Goal: Task Accomplishment & Management: Complete application form

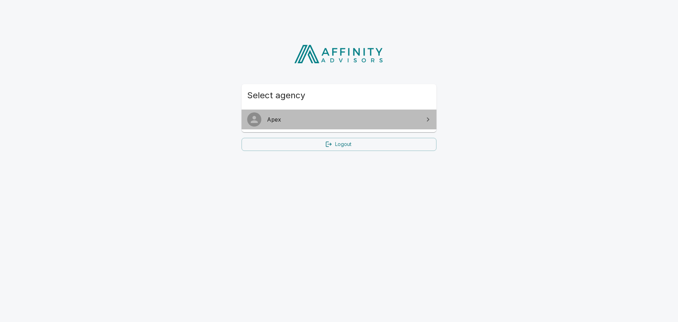
click at [281, 120] on span "Apex" at bounding box center [343, 119] width 152 height 8
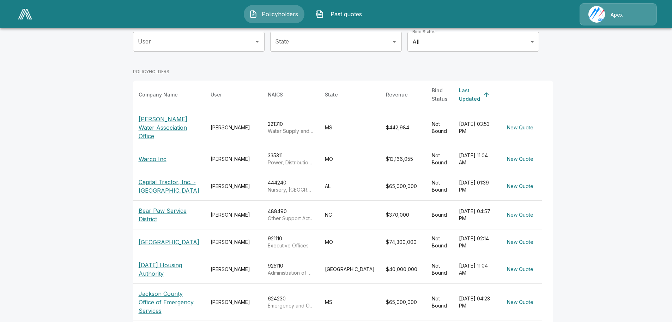
scroll to position [106, 0]
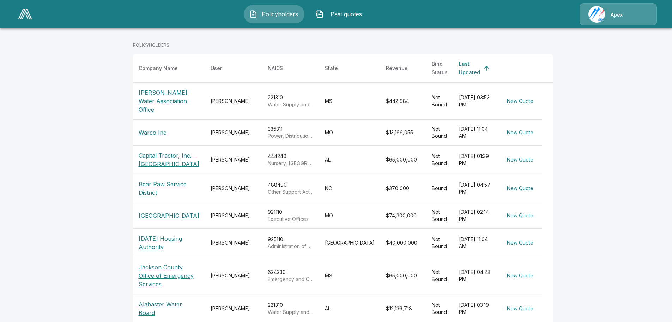
click at [156, 263] on p "Jackson County Office of Emergency Services" at bounding box center [169, 275] width 61 height 25
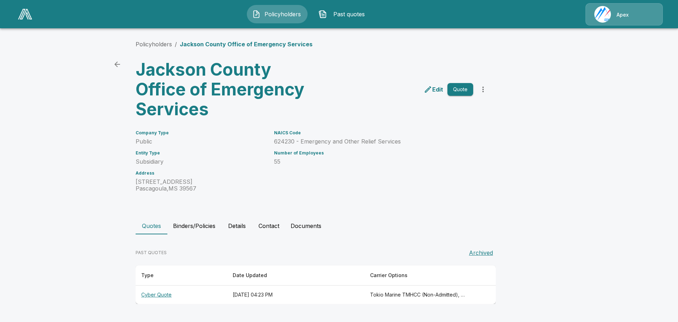
click at [162, 294] on th "Cyber Quote" at bounding box center [181, 294] width 91 height 19
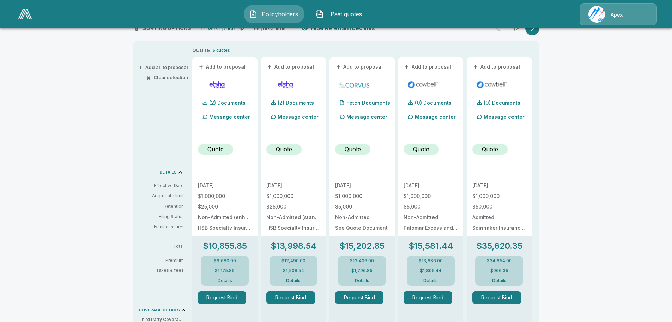
scroll to position [141, 0]
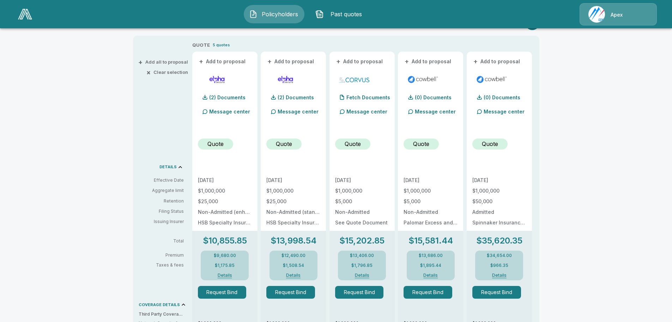
click at [364, 291] on button "Request Bind" at bounding box center [359, 292] width 49 height 13
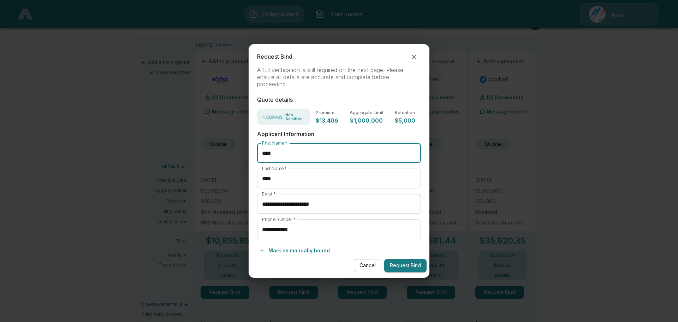
drag, startPoint x: 292, startPoint y: 150, endPoint x: 226, endPoint y: 152, distance: 66.0
click at [229, 152] on div "**********" at bounding box center [339, 161] width 678 height 322
type input "*******"
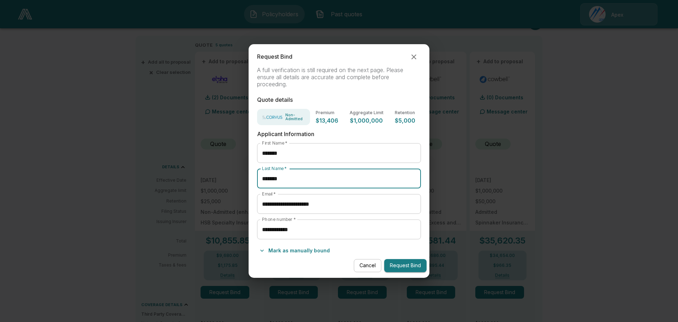
type input "*******"
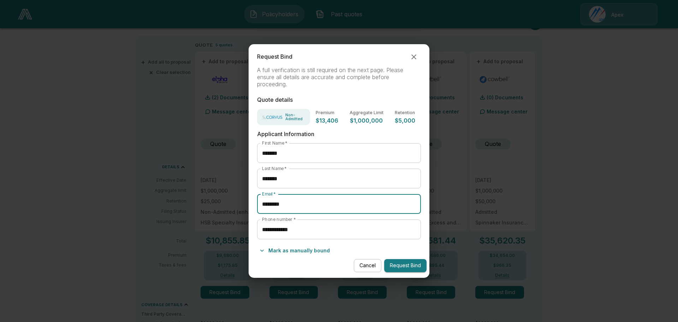
type input "**********"
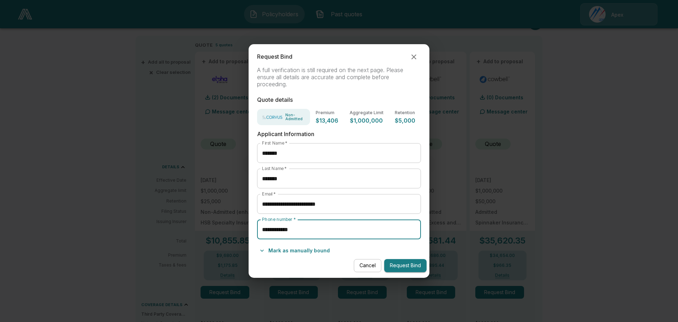
drag, startPoint x: 307, startPoint y: 227, endPoint x: 224, endPoint y: 227, distance: 83.0
click at [228, 227] on div "**********" at bounding box center [339, 161] width 678 height 322
type input "**********"
click at [411, 263] on button "Request Bind" at bounding box center [405, 265] width 42 height 13
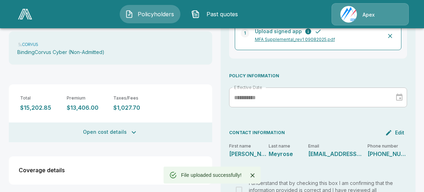
scroll to position [170, 0]
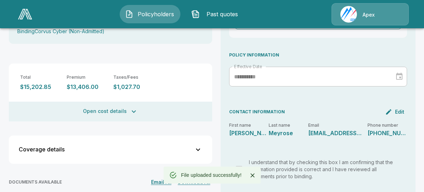
click at [121, 103] on button "Open cost details" at bounding box center [110, 112] width 203 height 20
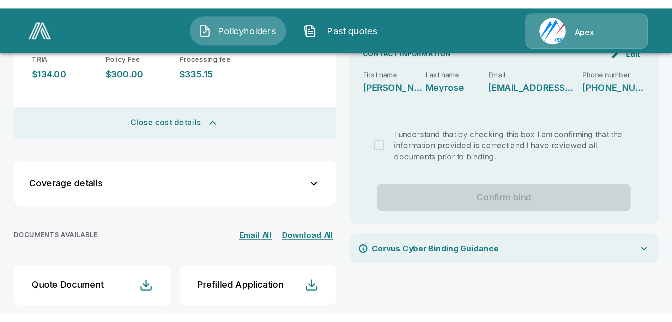
scroll to position [124, 0]
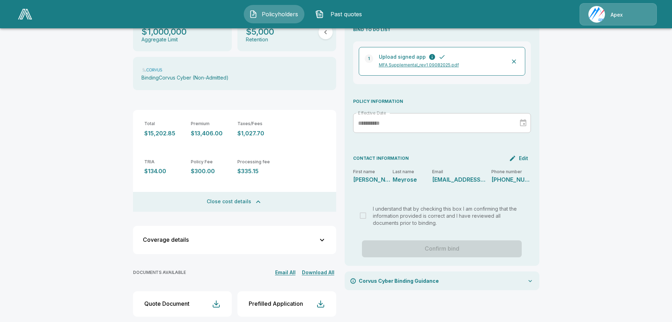
click at [533, 277] on icon at bounding box center [530, 280] width 7 height 7
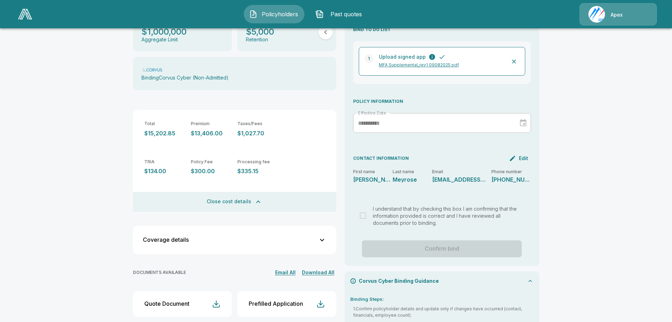
click at [533, 277] on icon at bounding box center [530, 280] width 7 height 7
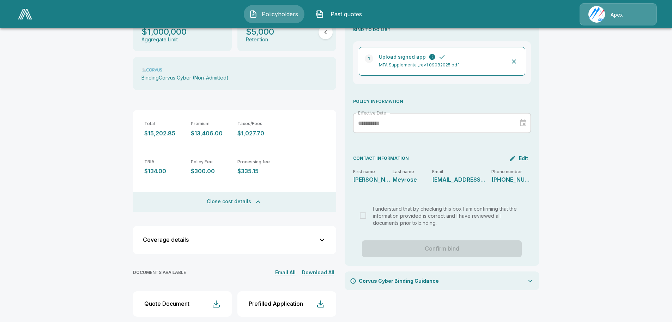
click at [241, 192] on button "Close cost details" at bounding box center [234, 202] width 203 height 20
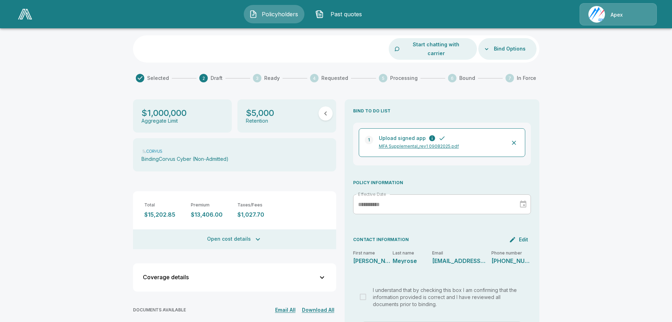
scroll to position [0, 0]
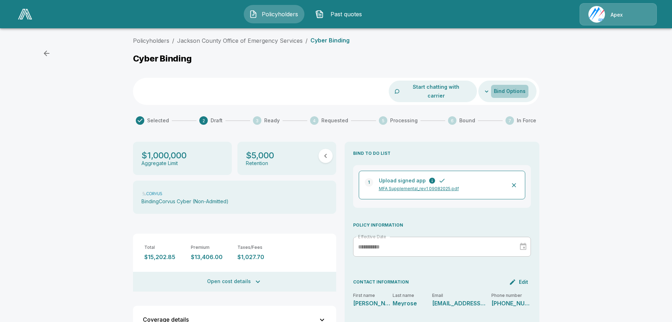
click at [505, 85] on button "Bind Options" at bounding box center [509, 91] width 37 height 13
click at [505, 85] on div at bounding box center [339, 161] width 678 height 322
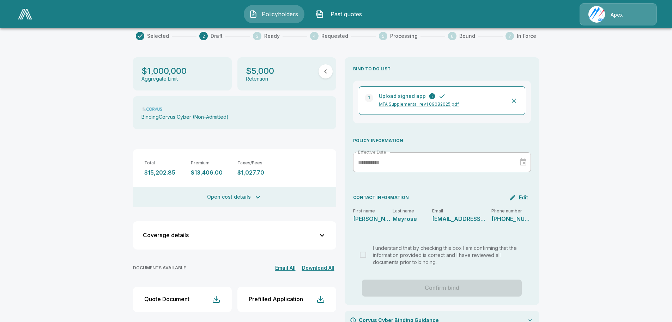
scroll to position [92, 0]
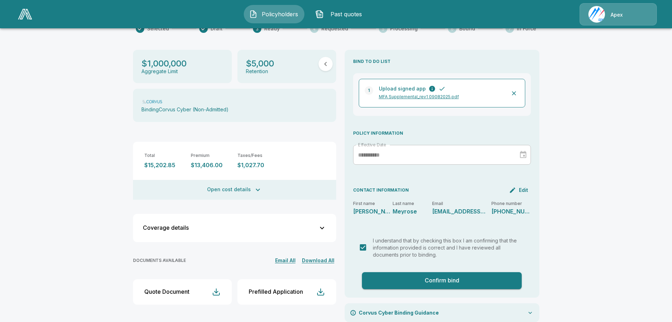
click at [473, 272] on button "Confirm bind" at bounding box center [442, 280] width 160 height 17
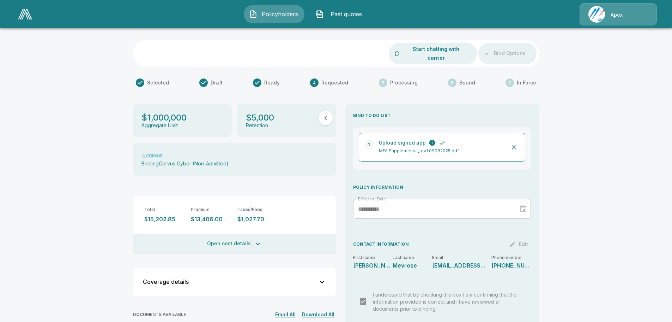
scroll to position [0, 0]
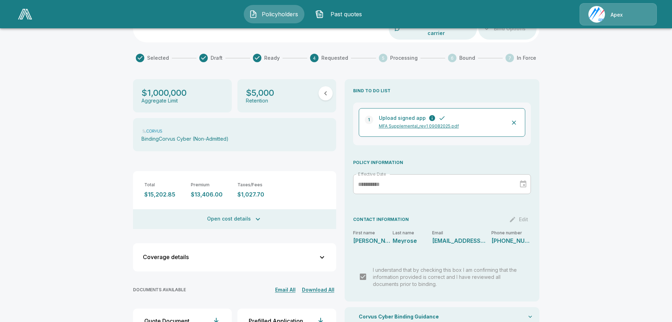
scroll to position [80, 0]
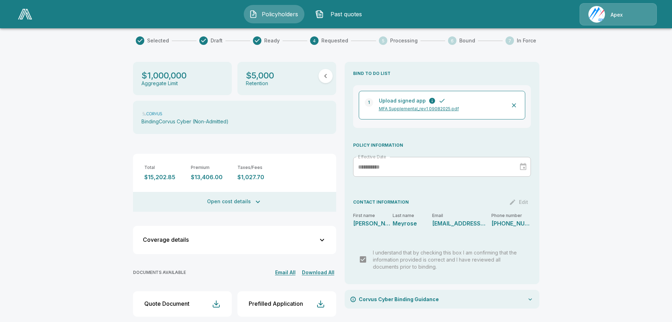
click at [532, 298] on icon at bounding box center [531, 299] width 4 height 2
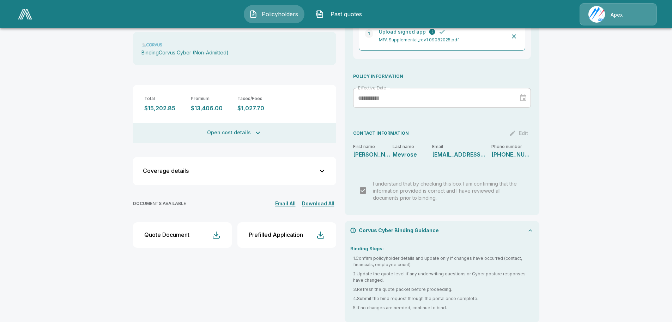
scroll to position [0, 0]
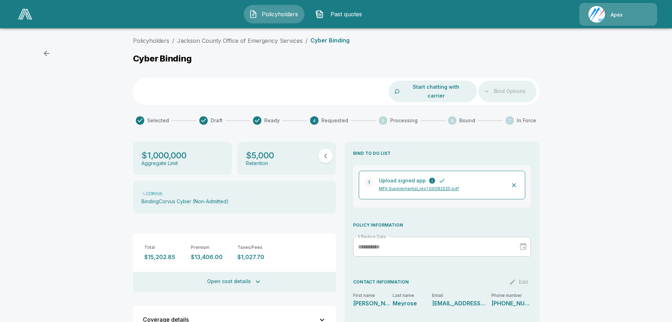
click at [39, 49] on div "Policyholders / Jackson County Office of Emergency Services / Cyber Binding Cyb…" at bounding box center [336, 256] width 672 height 445
click at [42, 52] on button "button" at bounding box center [47, 53] width 14 height 14
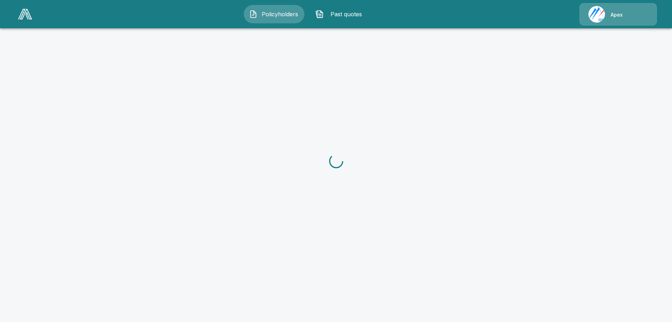
scroll to position [141, 0]
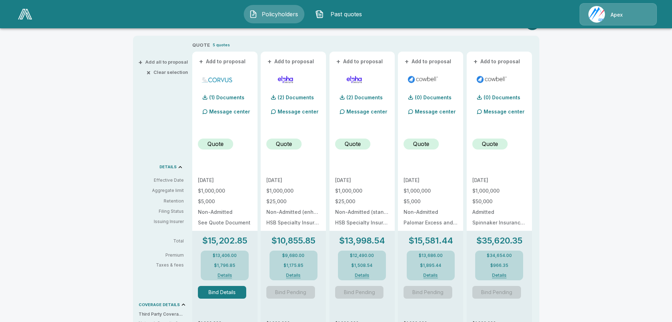
click at [228, 294] on button "Bind Details" at bounding box center [222, 292] width 49 height 13
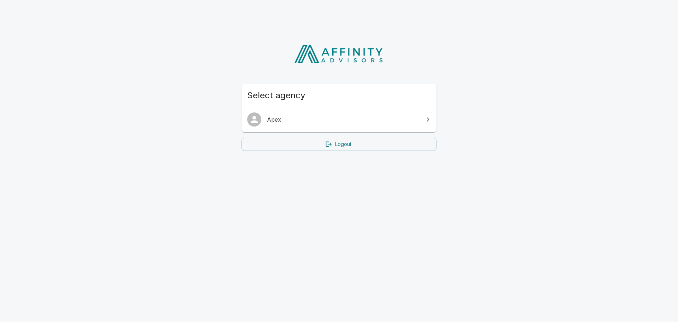
click at [266, 120] on div at bounding box center [257, 119] width 20 height 14
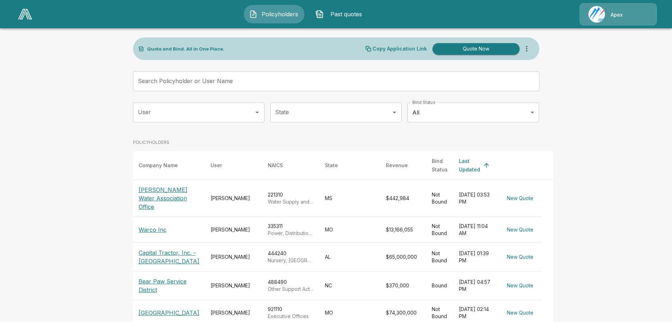
scroll to position [106, 0]
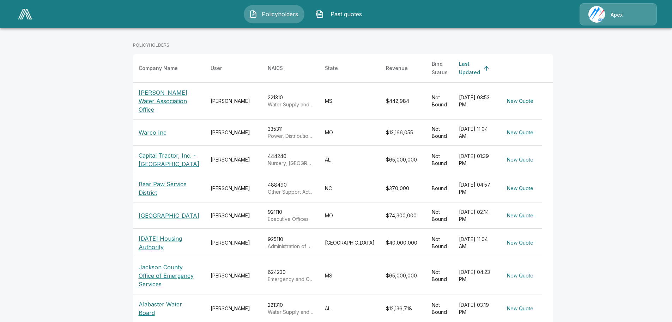
click at [154, 263] on p "Jackson County Office of Emergency Services" at bounding box center [169, 275] width 61 height 25
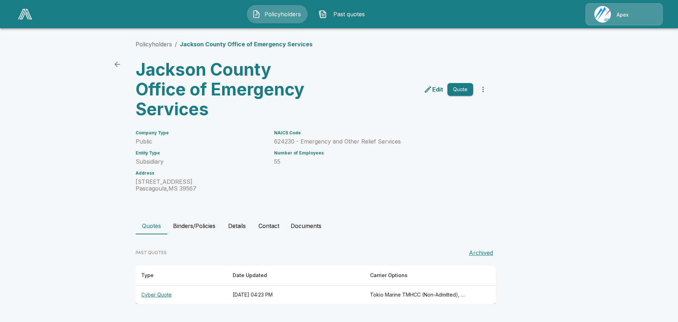
click at [155, 294] on th "Cyber Quote" at bounding box center [181, 294] width 91 height 19
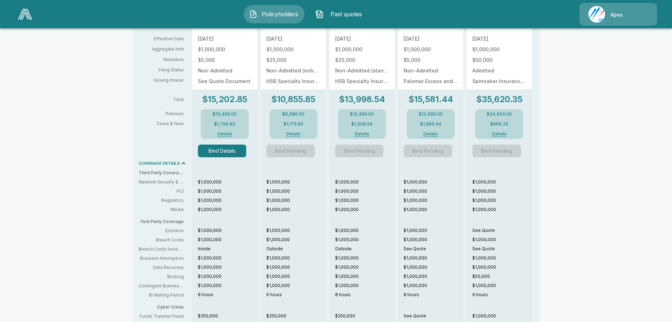
scroll to position [141, 0]
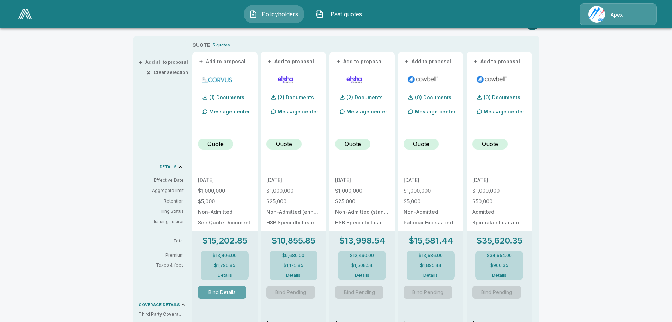
click at [220, 291] on button "Bind Details" at bounding box center [222, 292] width 49 height 13
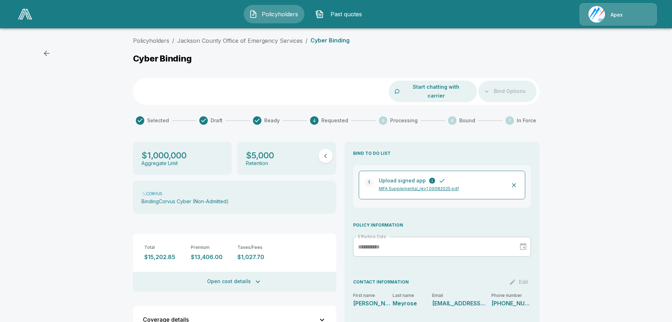
click at [428, 88] on button "Start chatting with carrier" at bounding box center [436, 91] width 70 height 22
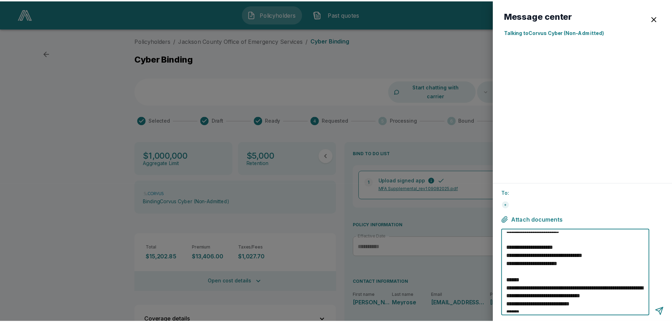
scroll to position [49, 0]
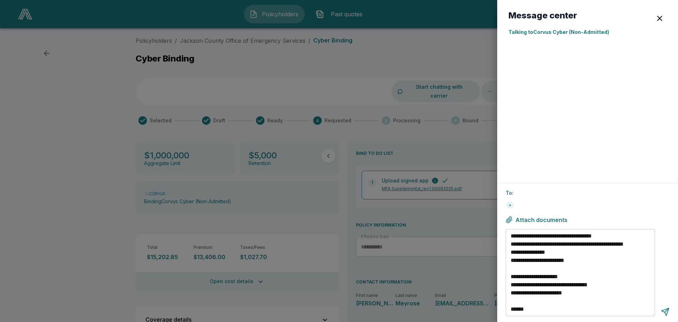
click at [388, 65] on div at bounding box center [339, 161] width 678 height 322
